Goal: Check status: Check status

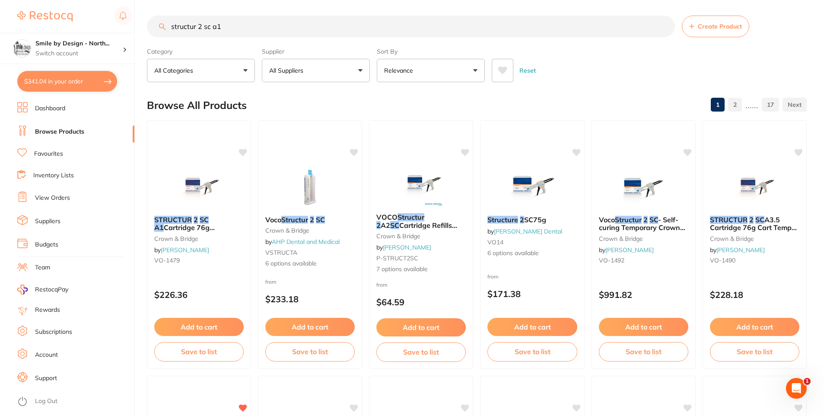
scroll to position [184, 0]
drag, startPoint x: 62, startPoint y: 189, endPoint x: 63, endPoint y: 197, distance: 7.5
click at [62, 191] on ul "Dashboard Browse Products Favourites Inventory Lists View Orders Suppliers Budg…" at bounding box center [75, 259] width 117 height 314
click at [64, 199] on link "View Orders" at bounding box center [52, 198] width 35 height 9
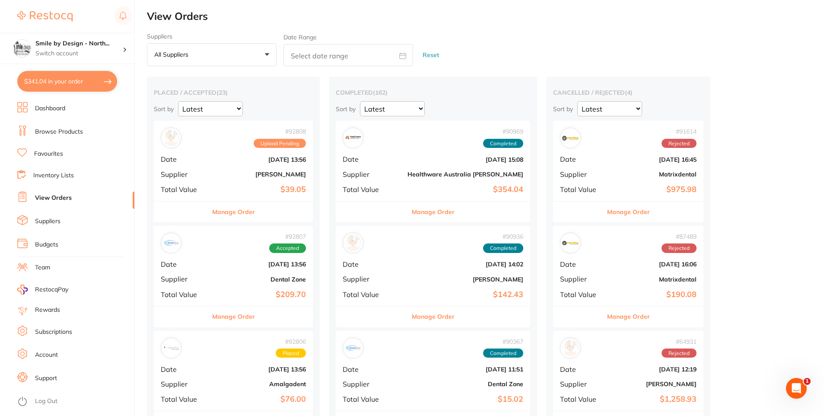
click at [412, 208] on button "Manage Order" at bounding box center [433, 211] width 43 height 21
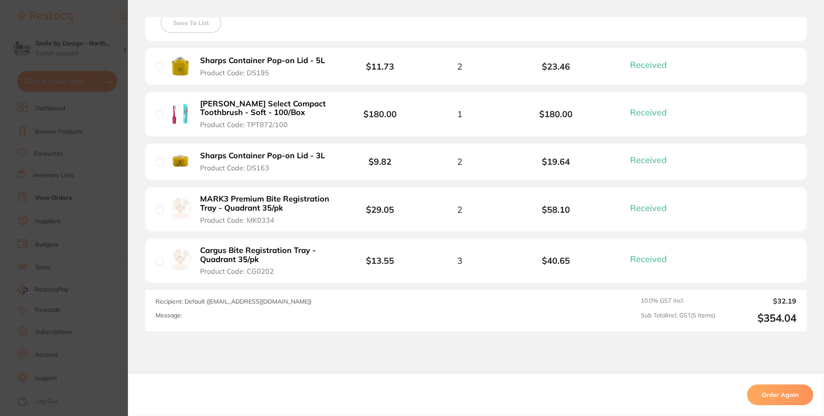
scroll to position [259, 0]
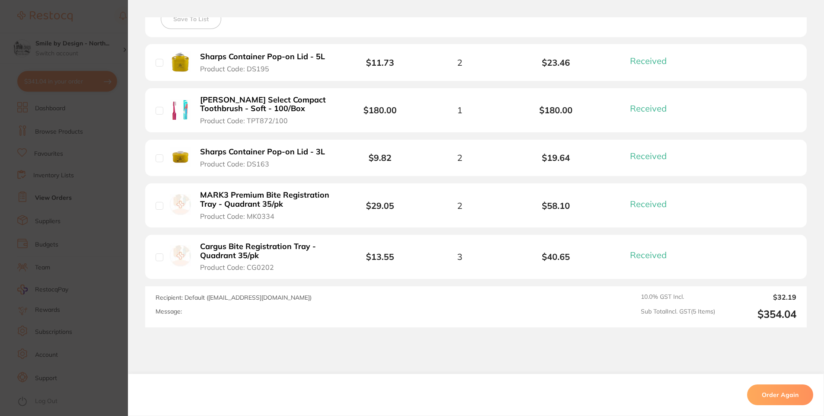
click at [72, 227] on section "Order ID: Restocq- 90969 Order Information 5 Received Completed Order Order Dat…" at bounding box center [412, 208] width 824 height 416
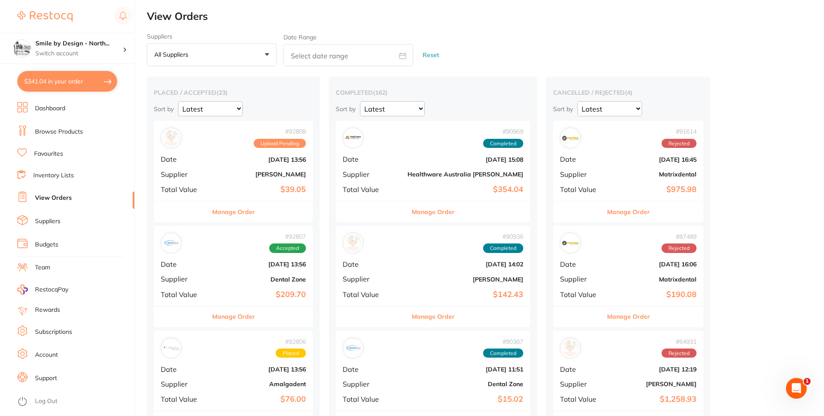
click at [432, 313] on button "Manage Order" at bounding box center [433, 316] width 43 height 21
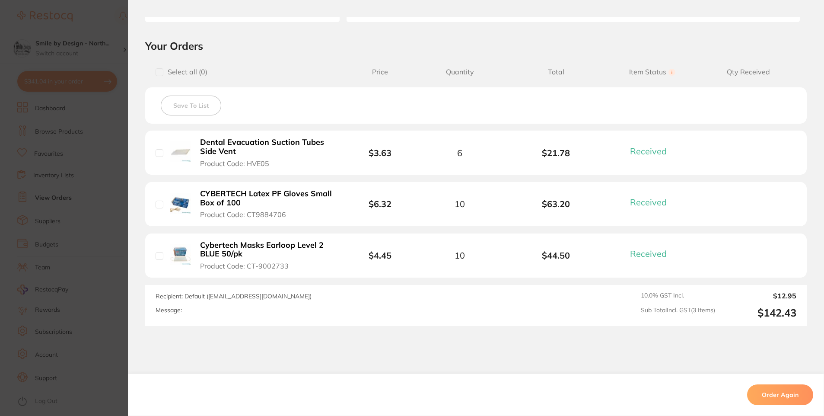
click at [236, 138] on b "Dental Evacuation Suction Tubes Side Vent" at bounding box center [266, 147] width 132 height 18
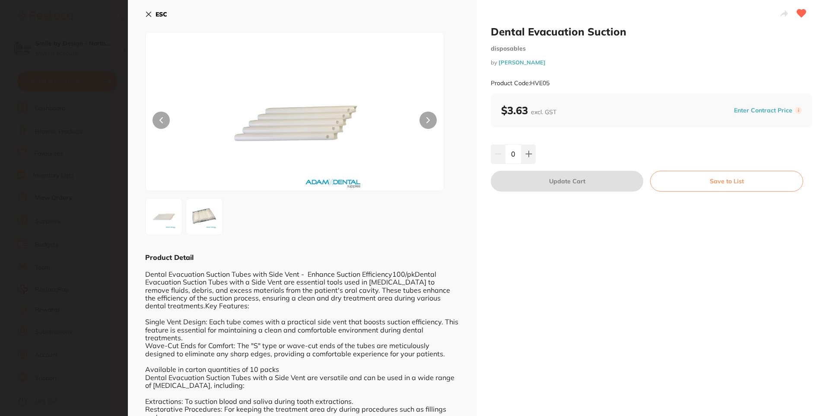
click at [160, 12] on b "ESC" at bounding box center [162, 14] width 12 height 8
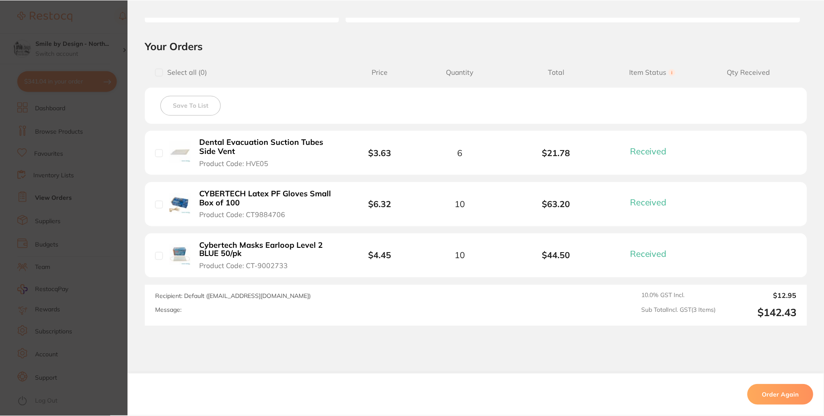
scroll to position [0, 0]
click at [56, 235] on section "Order ID: Restocq- 90936 Order Information 3 Received Completed Order Date [DAT…" at bounding box center [412, 208] width 824 height 416
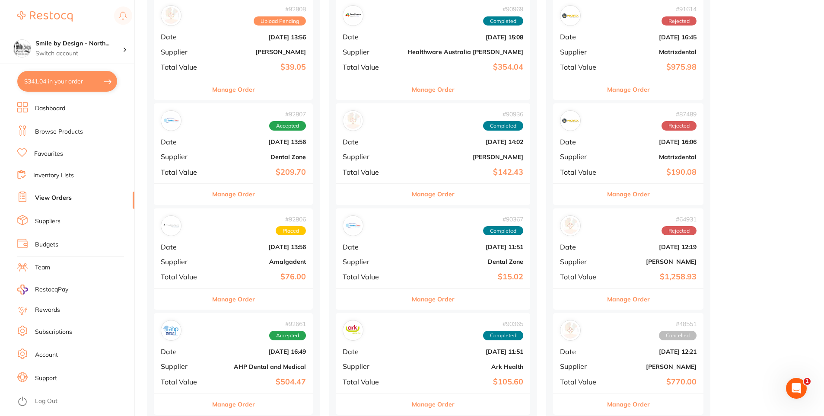
scroll to position [173, 0]
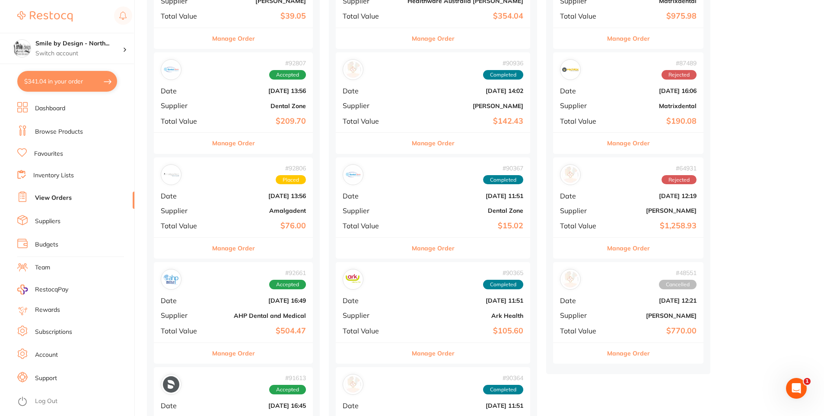
click at [225, 245] on button "Manage Order" at bounding box center [233, 248] width 43 height 21
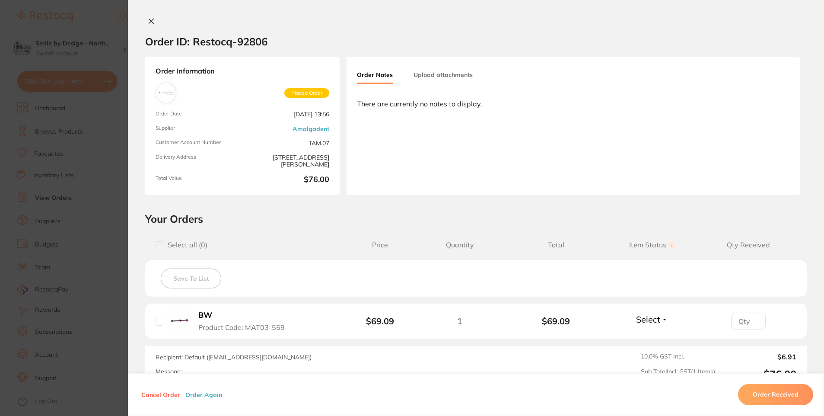
scroll to position [100, 0]
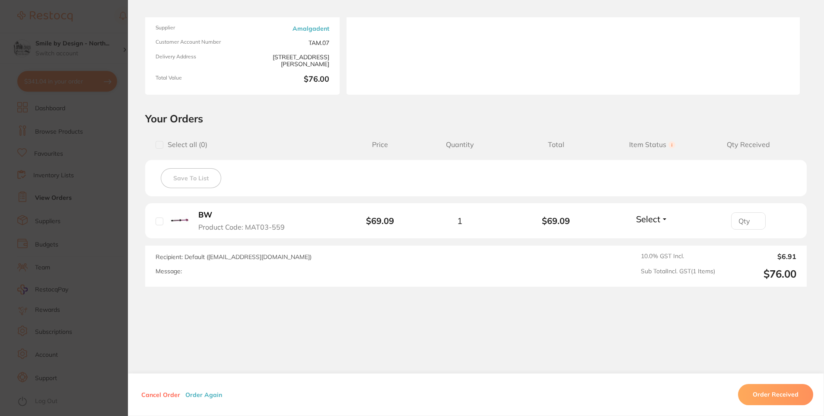
click at [40, 277] on section "Order ID: Restocq- 92806 Order Information Placed Order Order Date [DATE] 13:56…" at bounding box center [412, 208] width 824 height 416
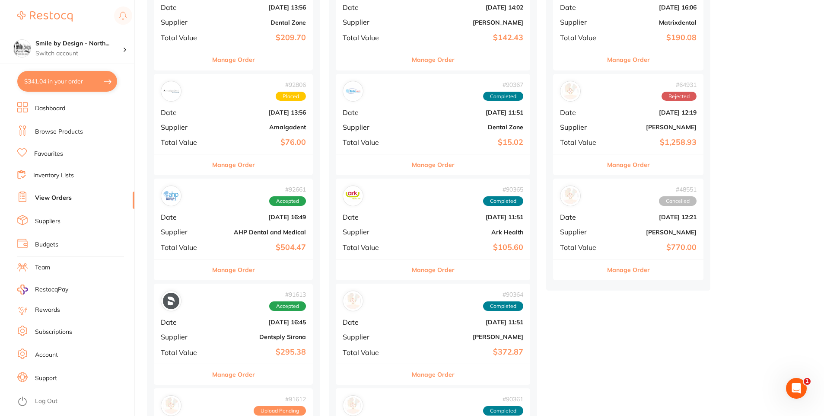
scroll to position [260, 0]
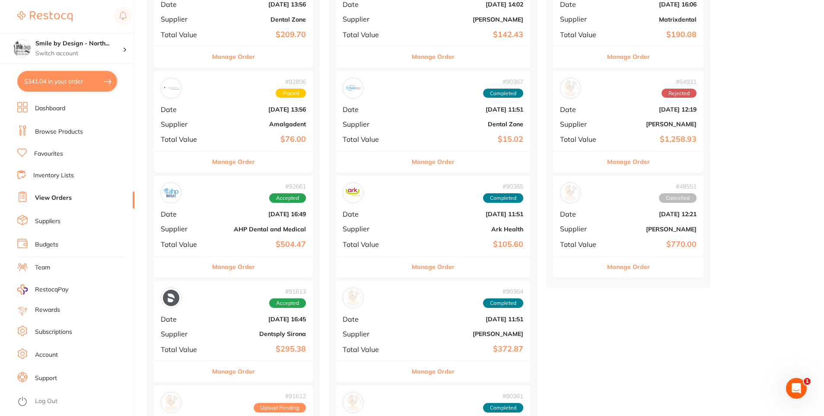
click at [222, 273] on button "Manage Order" at bounding box center [233, 266] width 43 height 21
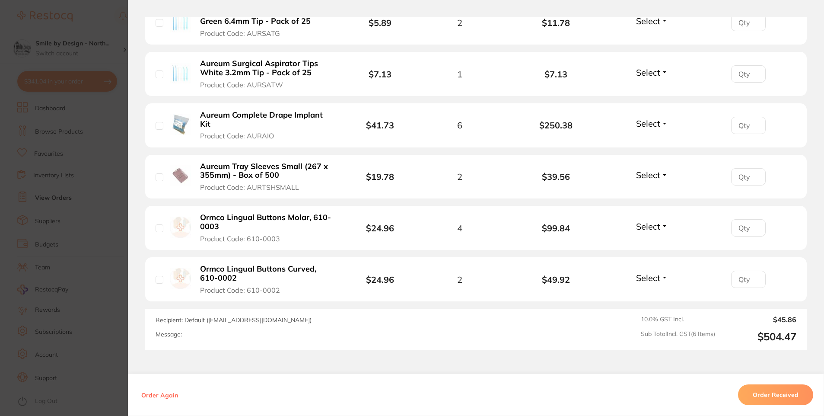
scroll to position [475, 0]
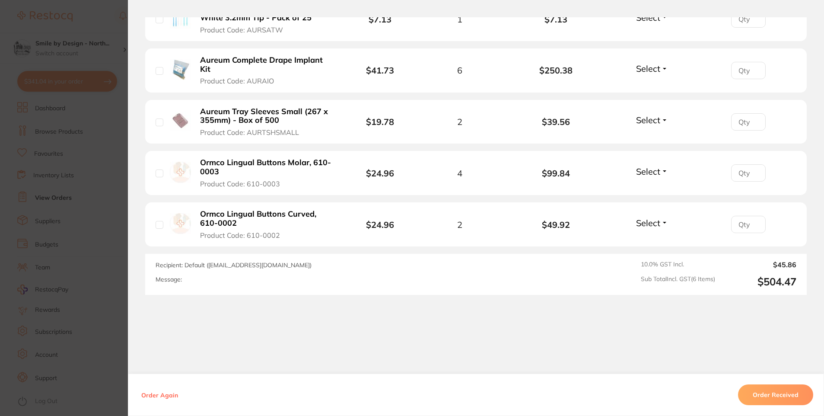
click at [130, 279] on section "Your Orders Select all ( 0 ) Price Quantity Total Item Status You can use this …" at bounding box center [476, 74] width 696 height 440
click at [85, 269] on section "Order ID: Restocq- 92661 Order Information Accepted Order Order Date [DATE] 16:…" at bounding box center [412, 208] width 824 height 416
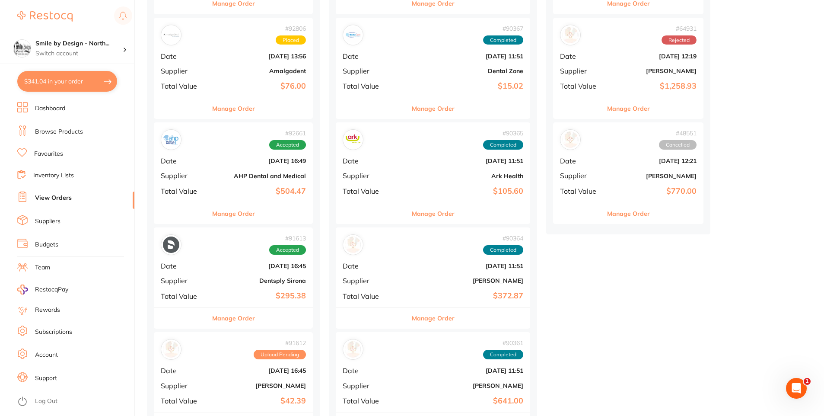
scroll to position [389, 0]
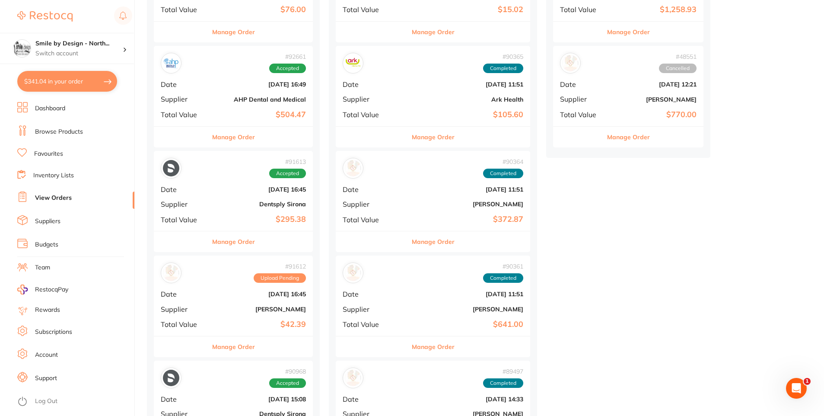
click at [228, 238] on button "Manage Order" at bounding box center [233, 241] width 43 height 21
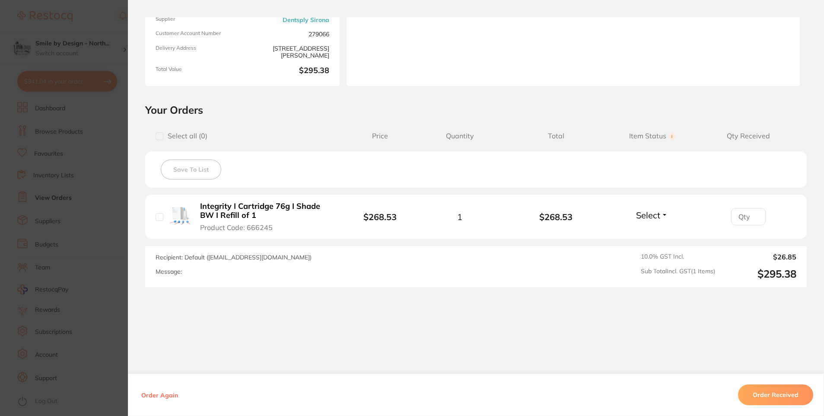
click at [23, 251] on section "Order ID: Restocq- 91613 Order Information Accepted Order Order Date [DATE] 16:…" at bounding box center [412, 208] width 824 height 416
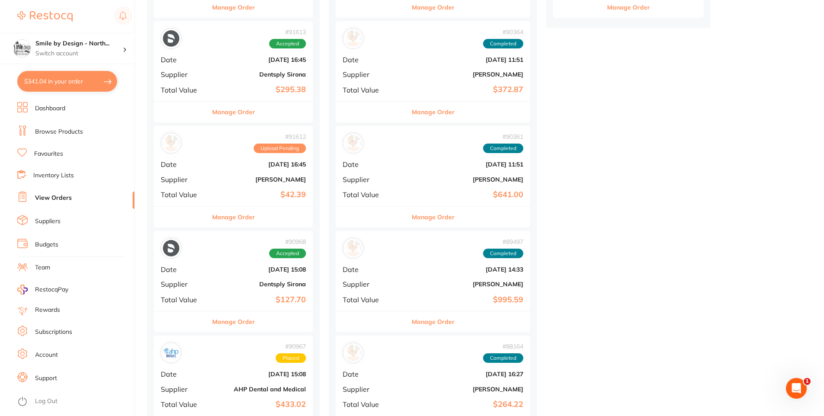
scroll to position [648, 0]
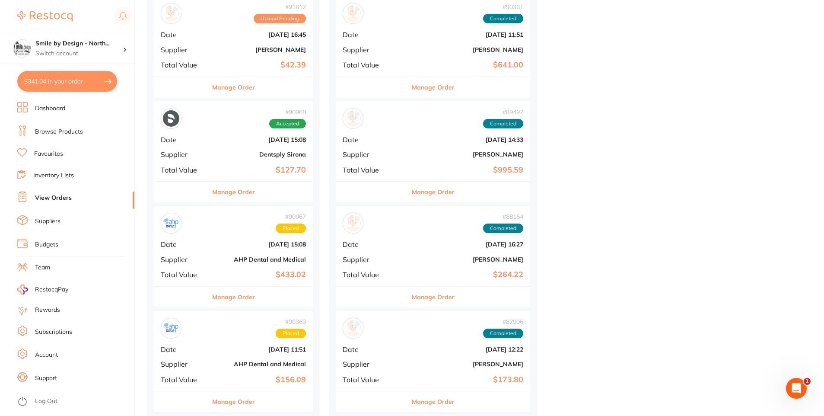
click at [244, 82] on button "Manage Order" at bounding box center [233, 87] width 43 height 21
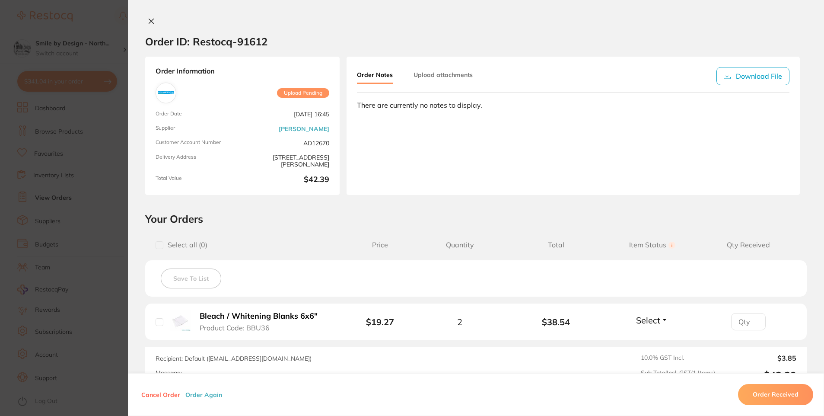
scroll to position [101, 0]
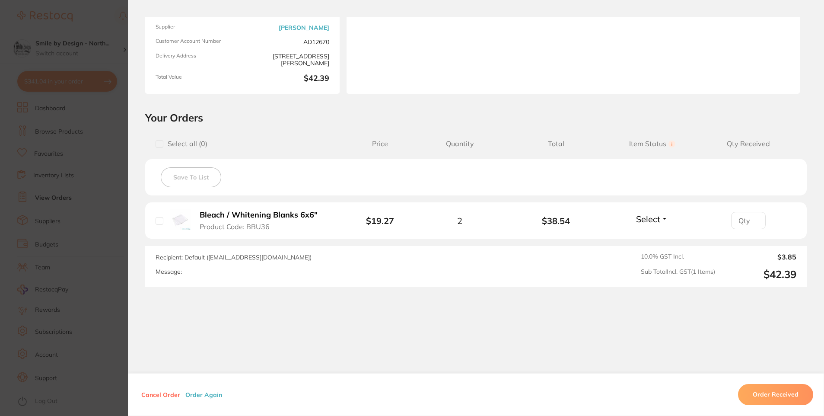
click at [2, 193] on section "Order ID: Restocq- 91612 Order Information Upload Pending Order Date [DATE] 16:…" at bounding box center [412, 208] width 824 height 416
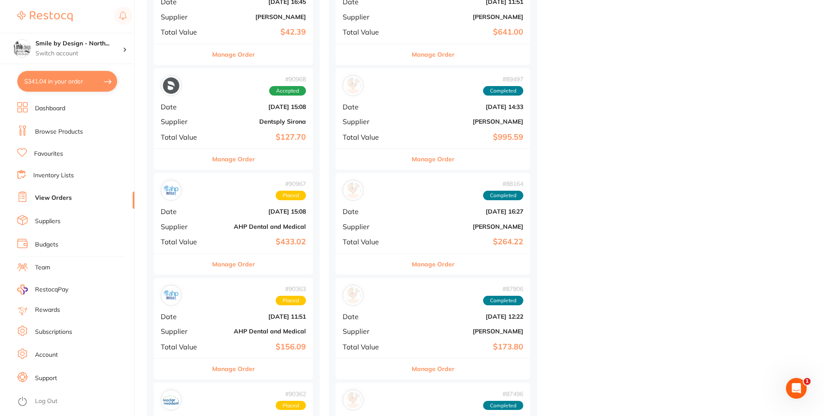
scroll to position [692, 0]
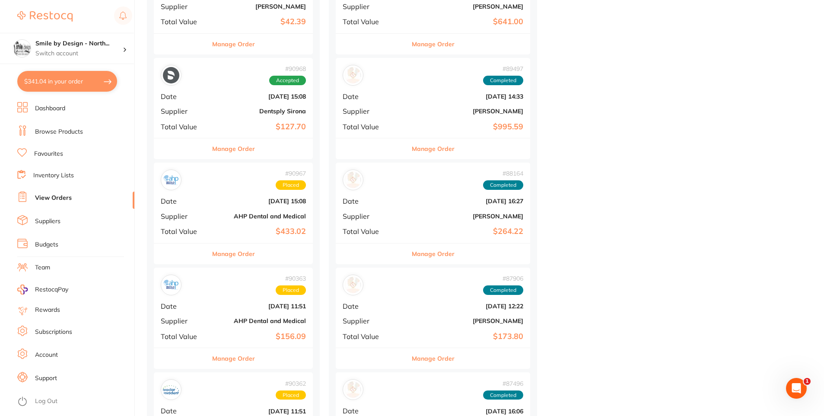
click at [249, 152] on button "Manage Order" at bounding box center [233, 148] width 43 height 21
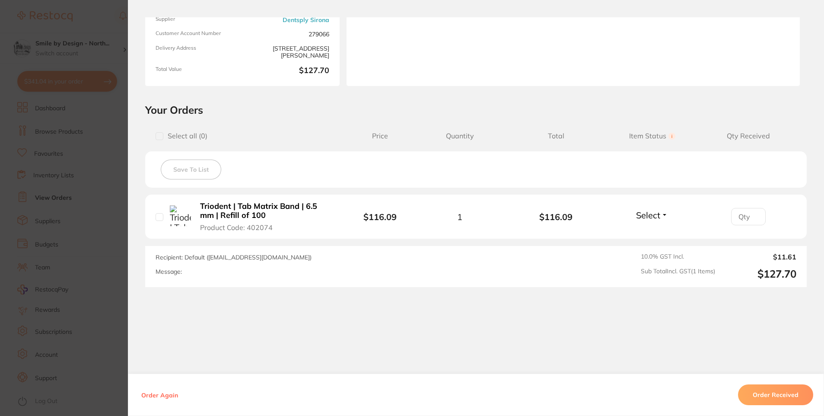
click at [51, 206] on section "Order ID: Restocq- 90968 Order Information Accepted Order Order Date [DATE] 15:…" at bounding box center [412, 208] width 824 height 416
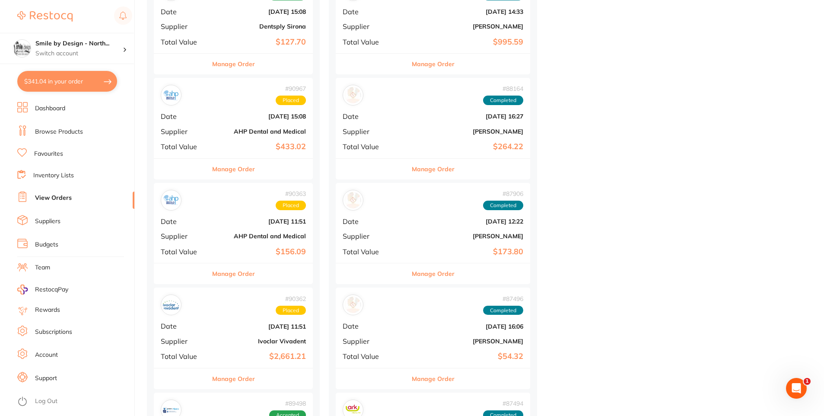
scroll to position [778, 0]
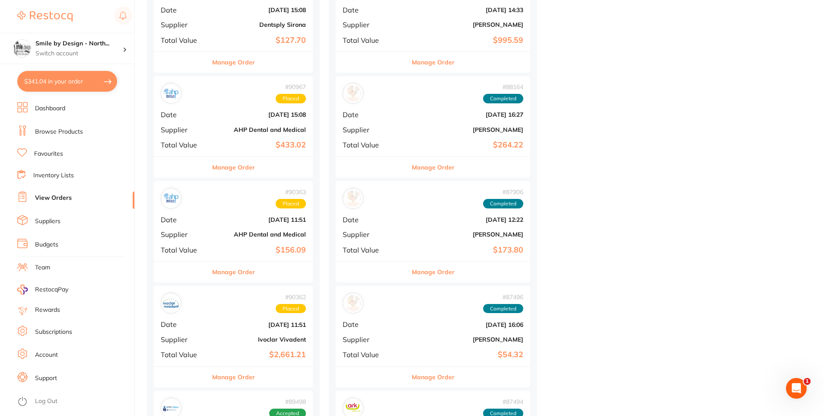
click at [229, 158] on button "Manage Order" at bounding box center [233, 167] width 43 height 21
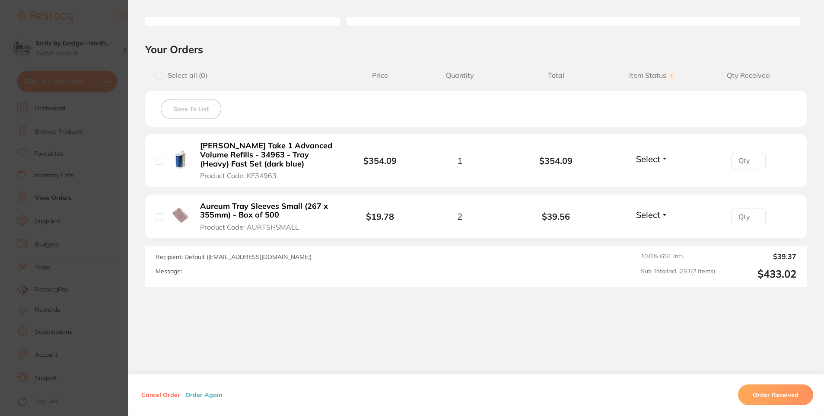
click at [57, 230] on section "Order ID: Restocq- 90967 Order Information Placed Order Order Date [DATE] 15:08…" at bounding box center [412, 208] width 824 height 416
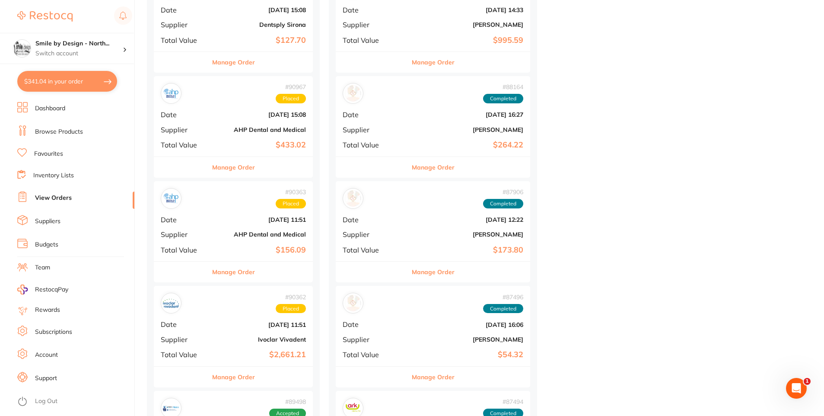
click at [235, 276] on button "Manage Order" at bounding box center [233, 271] width 43 height 21
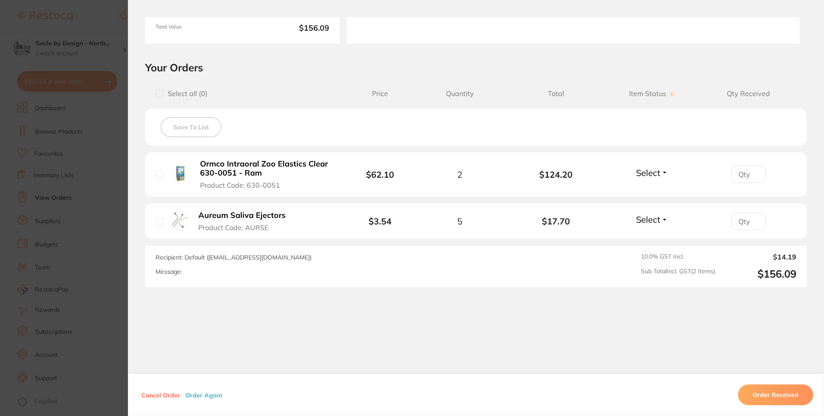
click at [89, 256] on section "Order ID: Restocq- 90363 Order Information Placed Order Order Date [DATE] 11:51…" at bounding box center [412, 208] width 824 height 416
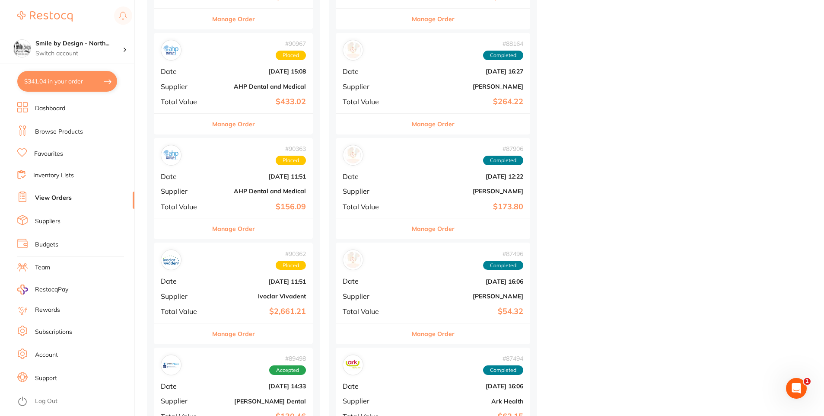
click at [246, 328] on button "Manage Order" at bounding box center [233, 333] width 43 height 21
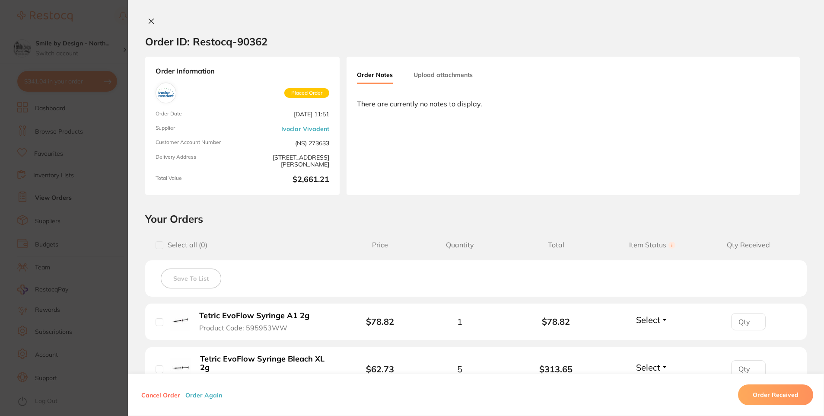
click at [85, 263] on section "Order ID: Restocq- 90362 Order Information Placed Order Order Date [DATE] 11:51…" at bounding box center [412, 208] width 824 height 416
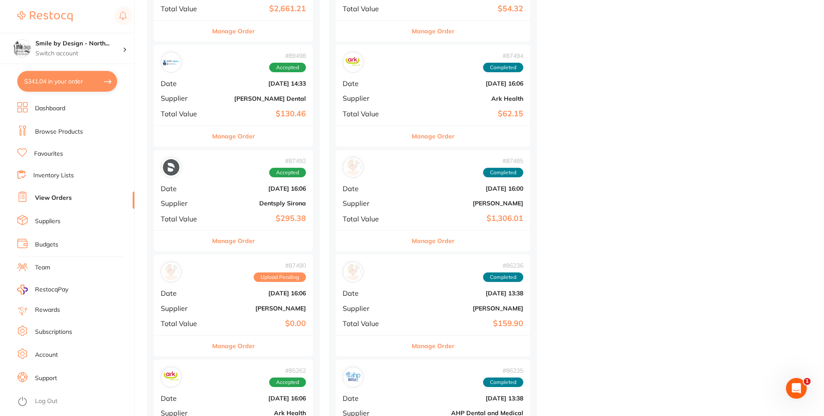
drag, startPoint x: 235, startPoint y: 135, endPoint x: 238, endPoint y: 141, distance: 6.8
click at [236, 135] on button "Manage Order" at bounding box center [233, 136] width 43 height 21
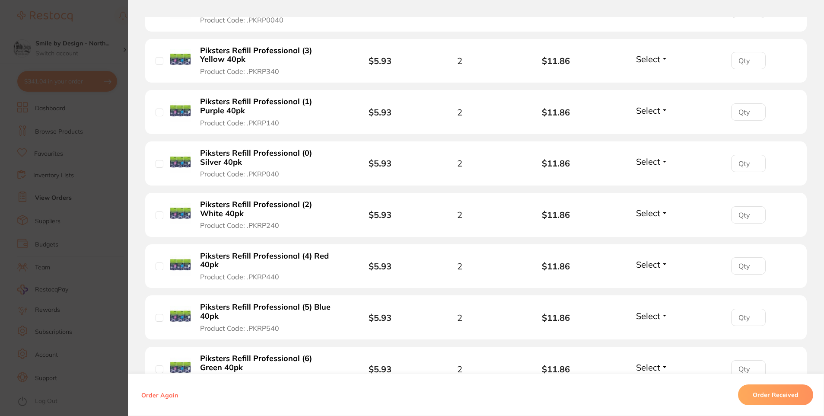
click at [70, 265] on section "Order ID: Restocq- 89498 Order Information Accepted Order Order Date [DATE] 14:…" at bounding box center [412, 208] width 824 height 416
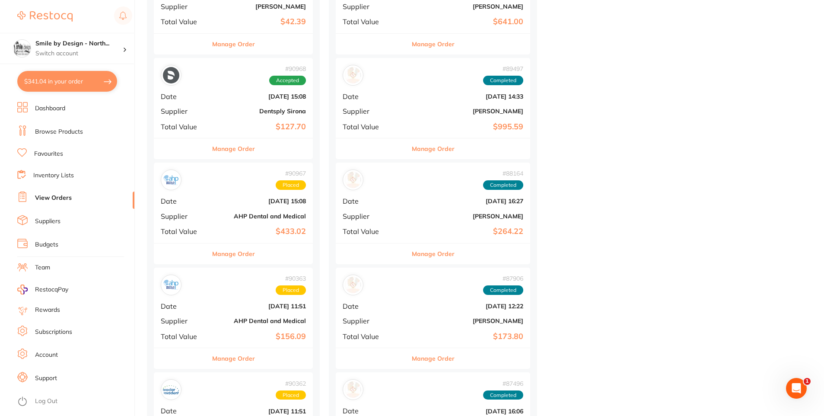
click at [243, 353] on button "Manage Order" at bounding box center [233, 358] width 43 height 21
click at [229, 215] on b "AHP Dental and Medical" at bounding box center [260, 216] width 92 height 7
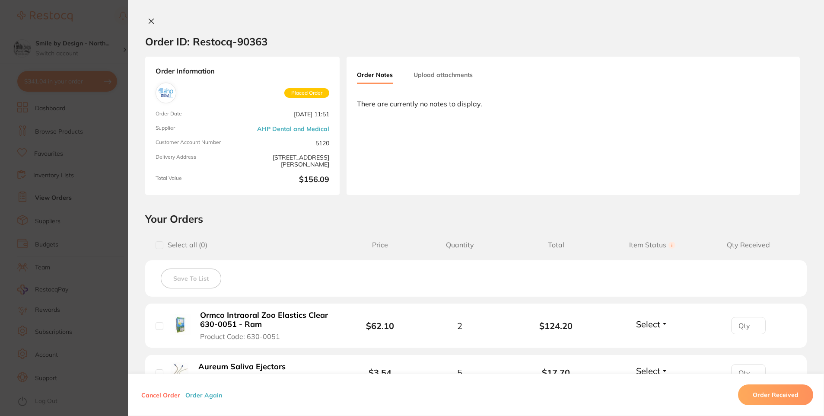
scroll to position [605, 0]
click at [145, 18] on button at bounding box center [151, 21] width 12 height 9
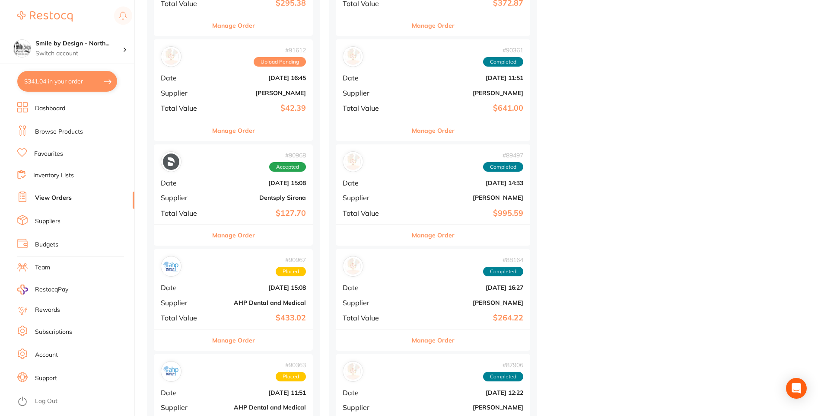
click at [51, 74] on button "$341.04 in your order" at bounding box center [67, 81] width 100 height 21
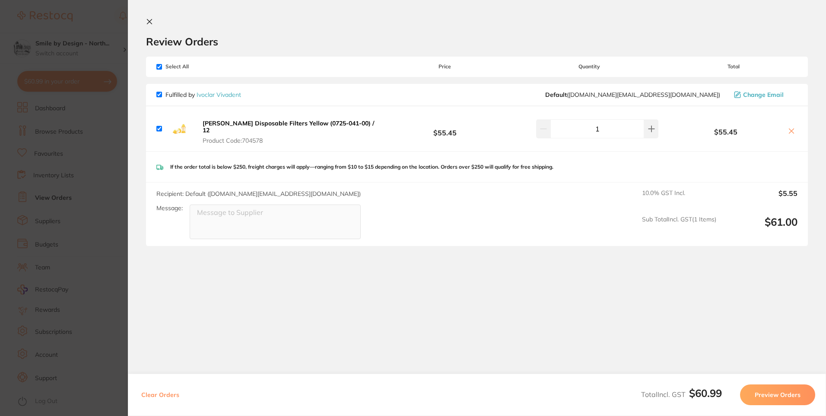
checkbox input "true"
click at [84, 192] on section "Update RRP Set your pre negotiated price for this item. Item Agreed RRP (excl. …" at bounding box center [413, 208] width 826 height 416
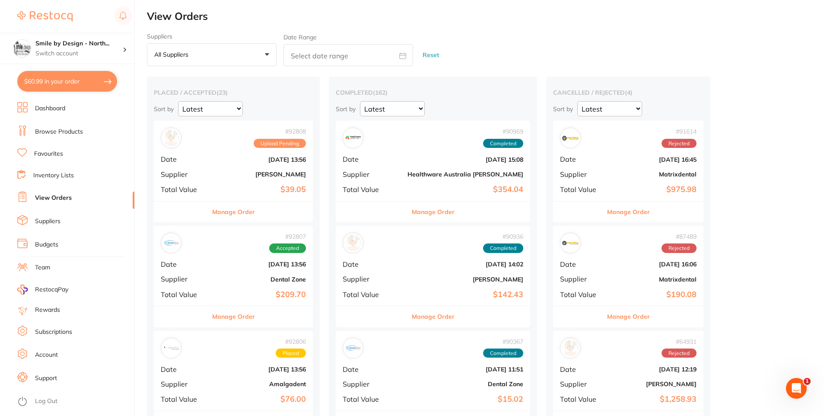
click at [250, 178] on div "# 92808 Upload Pending Date Sept 4 2025, 13:56 Supplier Adam Dental Total Value…" at bounding box center [233, 161] width 159 height 80
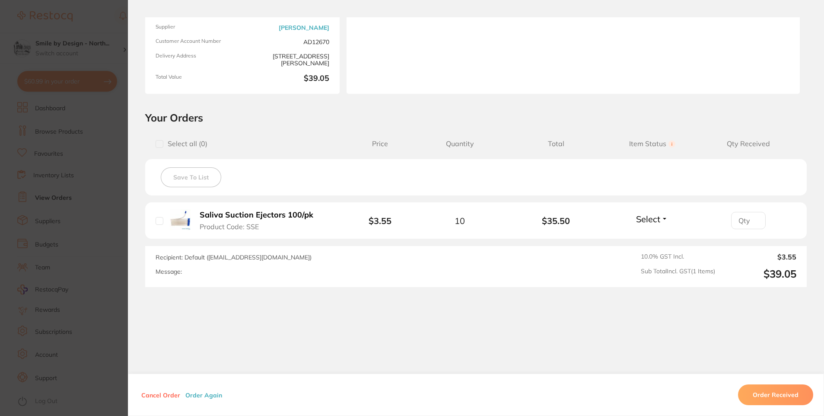
click at [66, 178] on section "Order ID: Restocq- 92808 Order Information Upload Pending Order Date Sept 4 202…" at bounding box center [412, 208] width 824 height 416
